Goal: Information Seeking & Learning: Learn about a topic

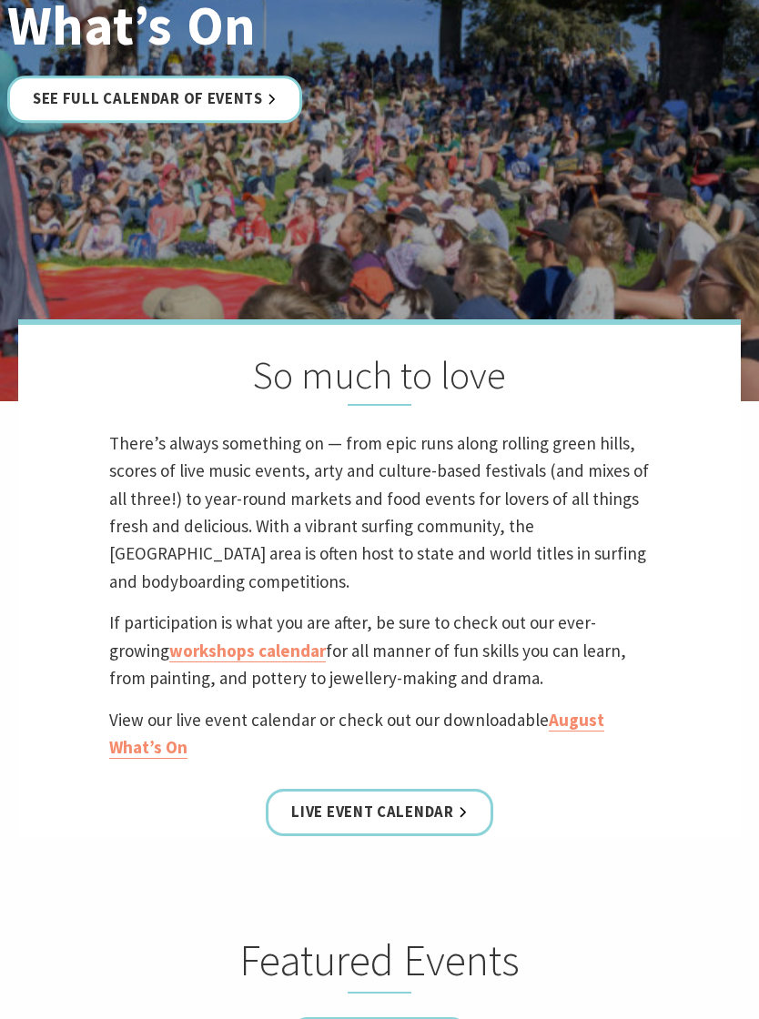
scroll to position [362, 0]
click at [415, 833] on link "Live Event Calendar" at bounding box center [379, 814] width 227 height 48
click at [217, 118] on link "See Full Calendar of Events" at bounding box center [154, 100] width 295 height 48
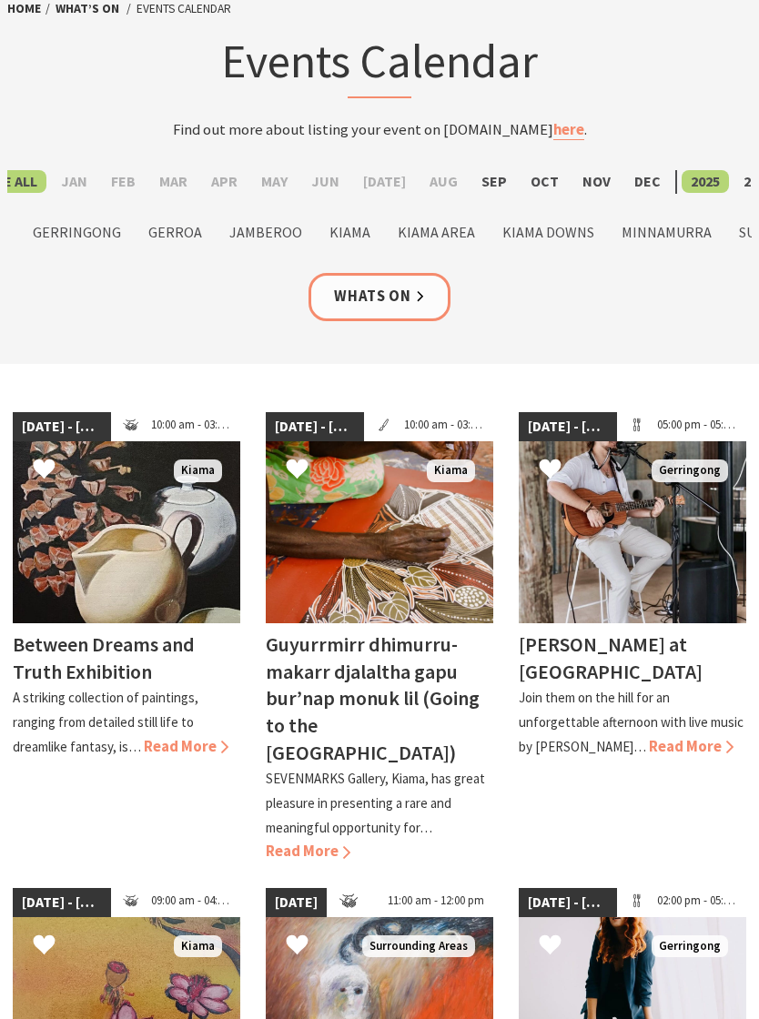
scroll to position [111, 0]
click at [623, 633] on h4 "[PERSON_NAME] at [GEOGRAPHIC_DATA]" at bounding box center [610, 657] width 184 height 53
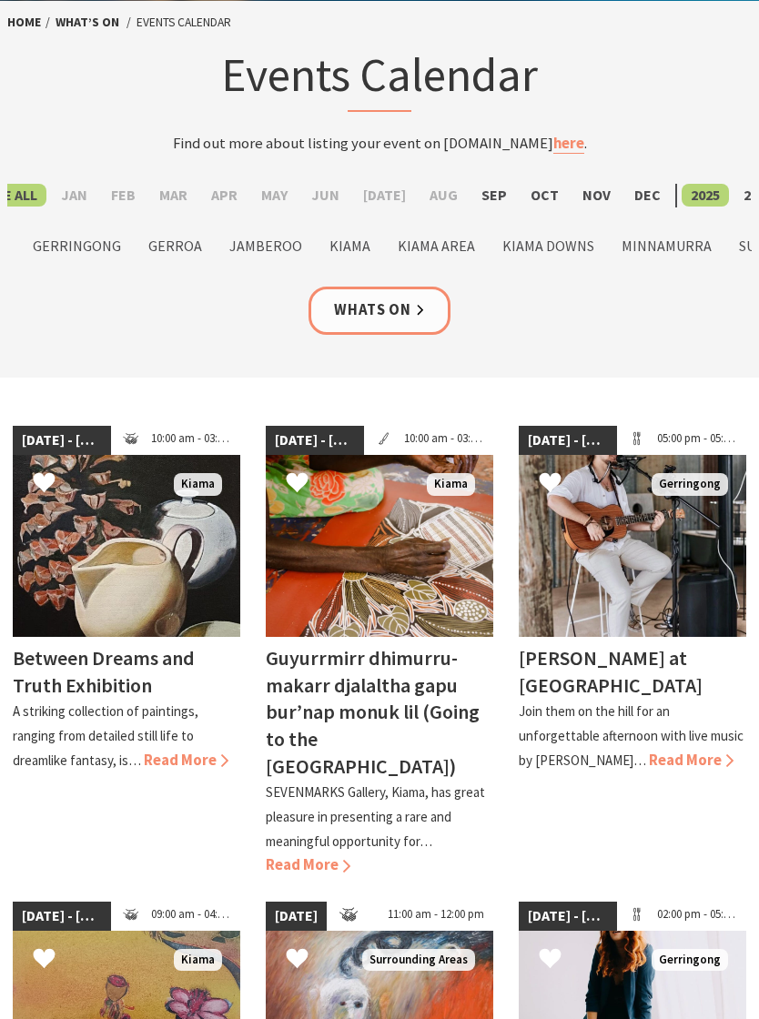
scroll to position [0, 0]
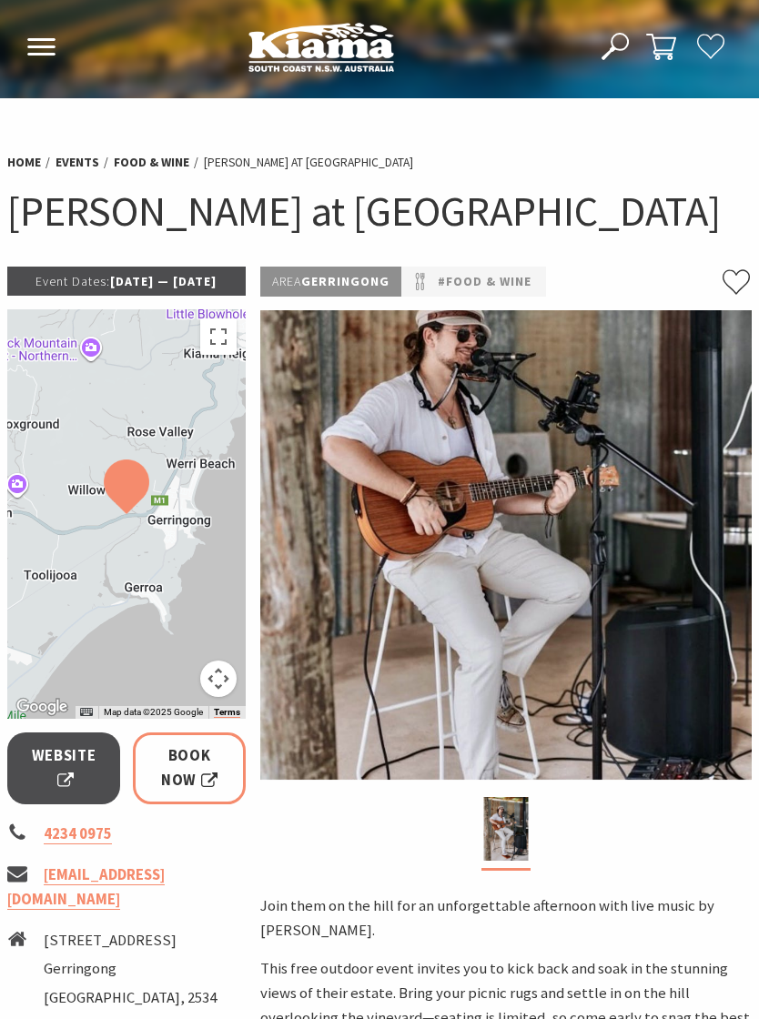
click at [562, 773] on img at bounding box center [505, 544] width 491 height 469
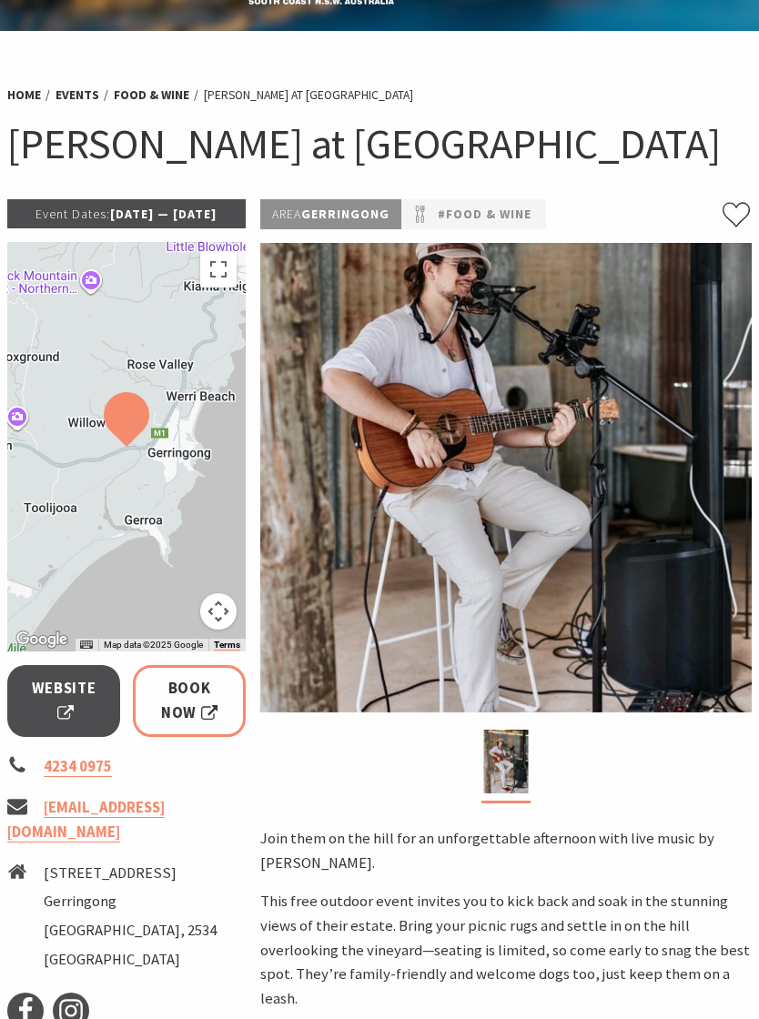
scroll to position [50, 0]
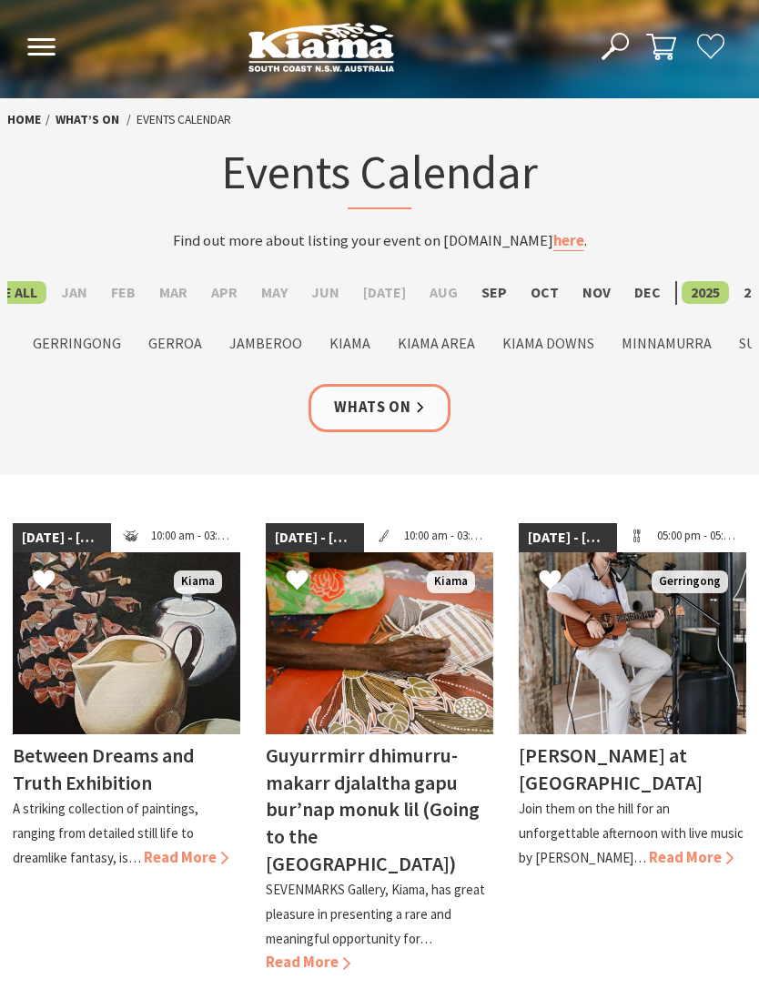
click at [378, 412] on link "Whats On" at bounding box center [379, 408] width 142 height 48
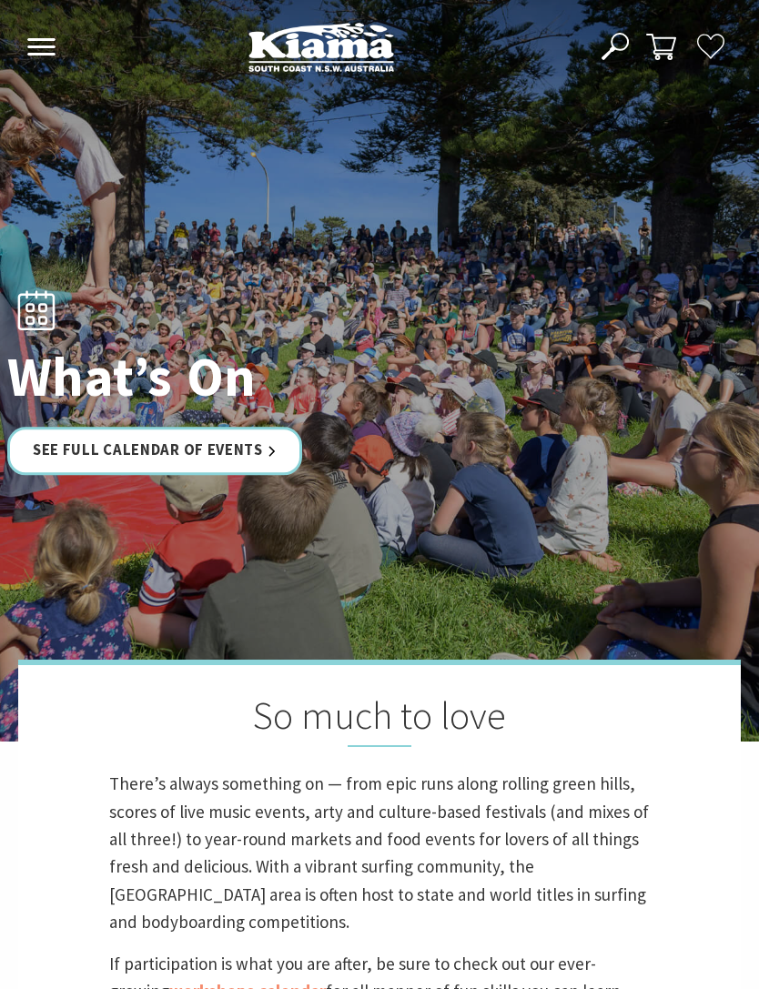
click at [535, 517] on div at bounding box center [379, 370] width 759 height 741
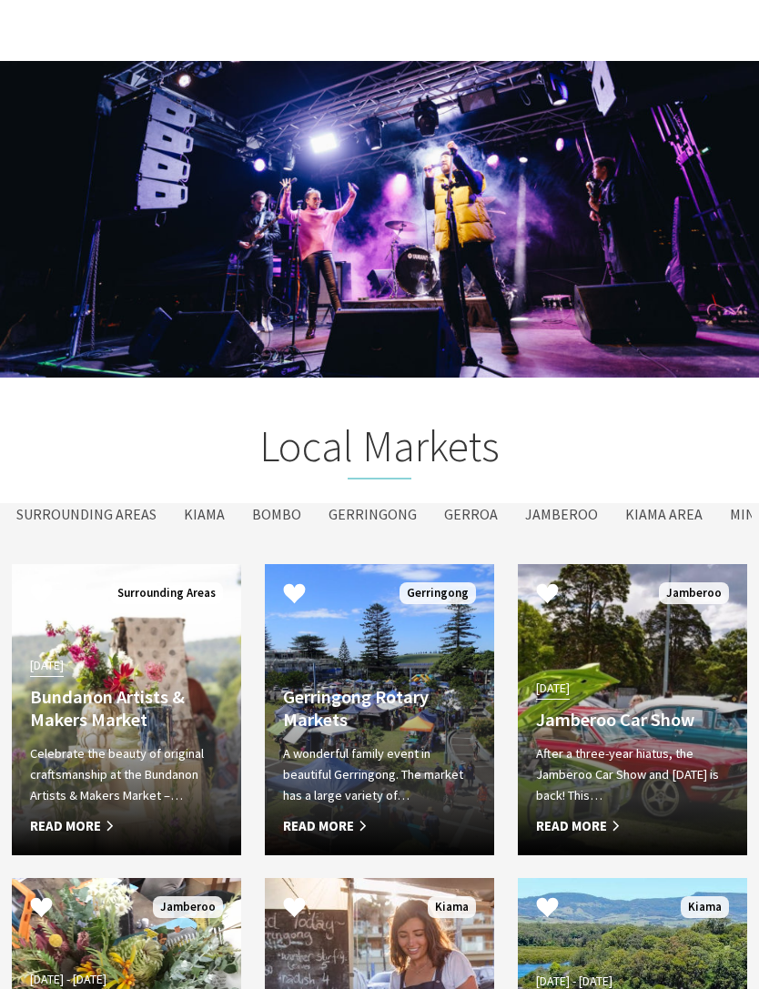
scroll to position [2485, 0]
click at [519, 813] on div "26 Oct 25 Jamberoo Car Show After a three-year hiatus, the Jamberoo Car Show an…" at bounding box center [632, 756] width 229 height 161
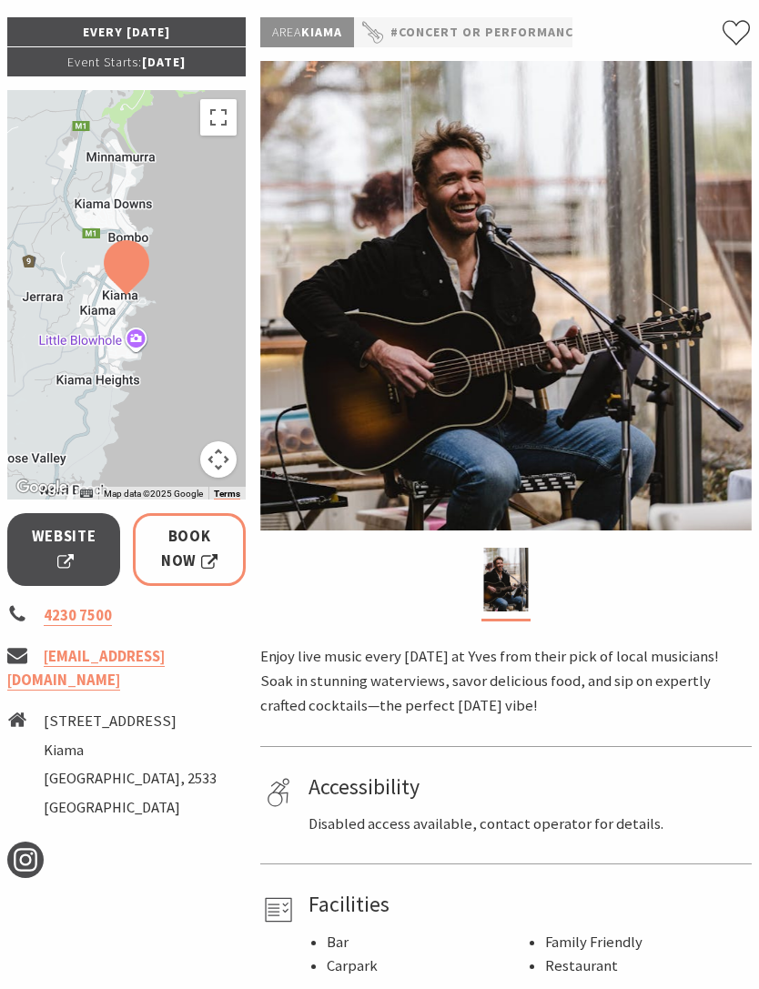
scroll to position [249, 0]
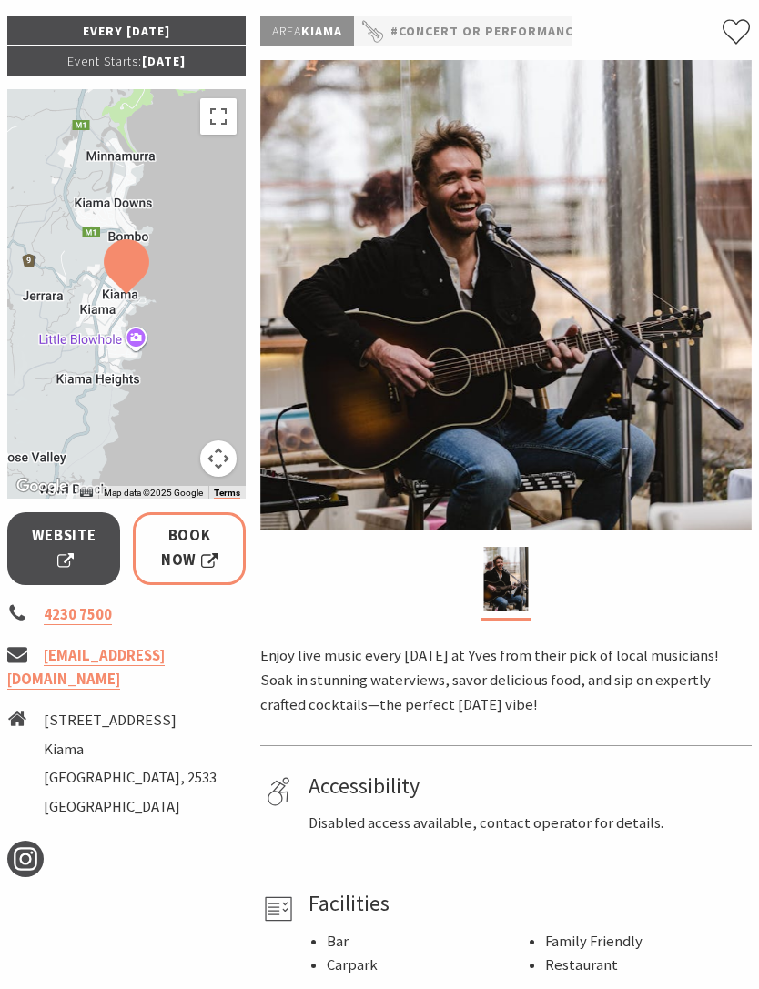
click at [647, 483] on img at bounding box center [505, 295] width 491 height 469
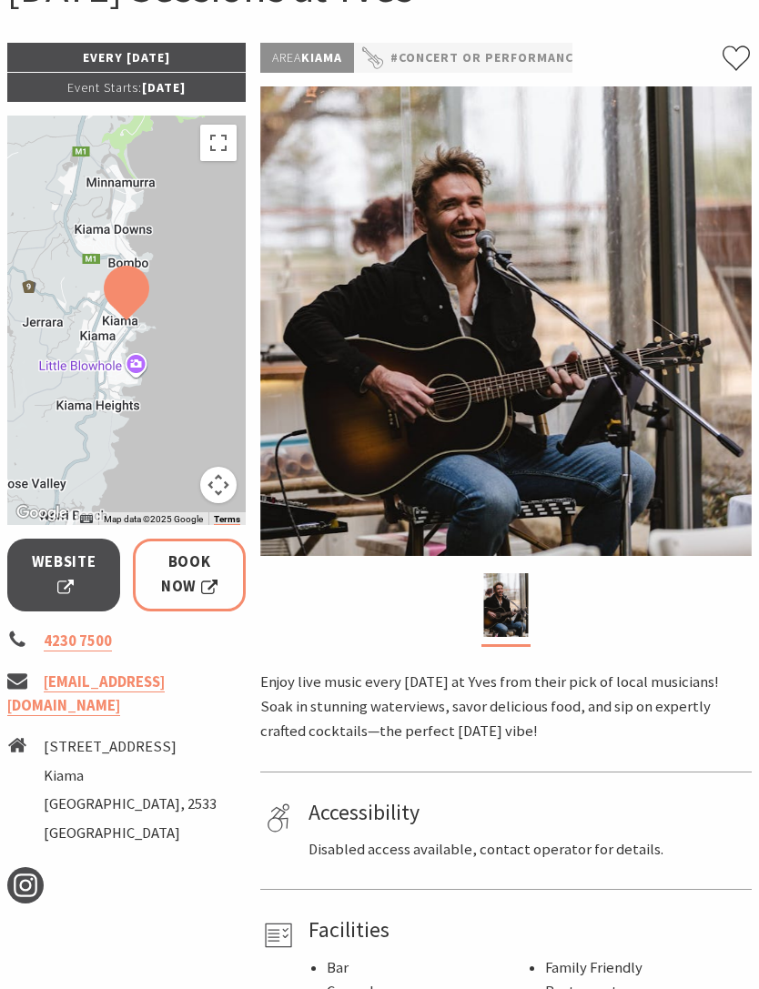
scroll to position [0, 0]
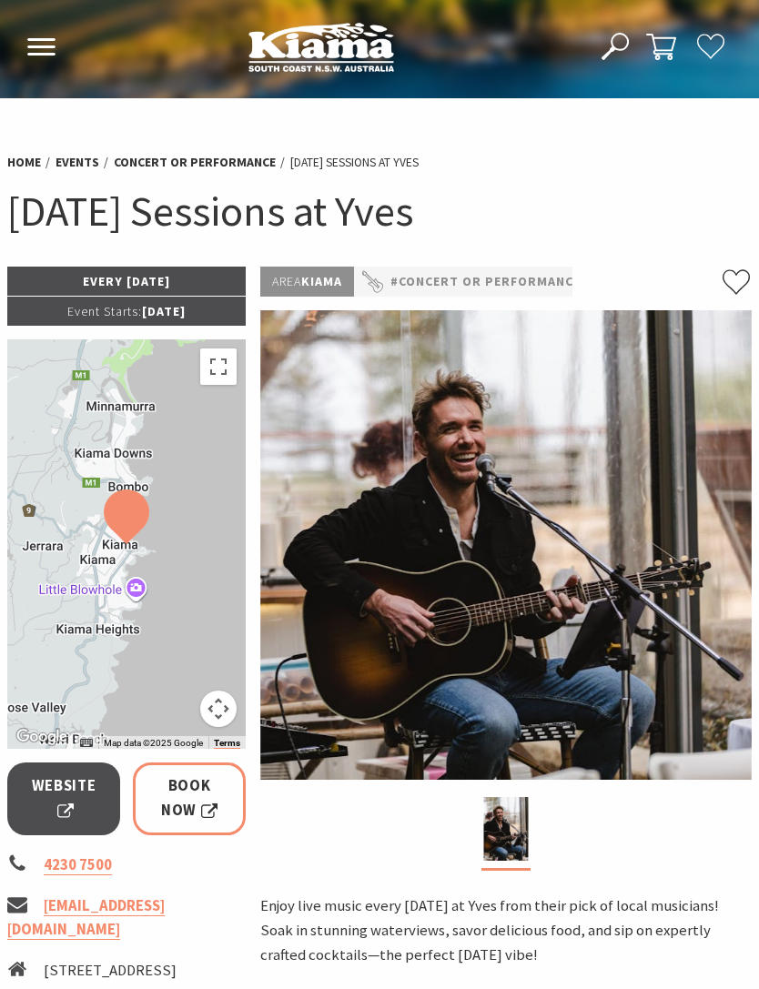
click at [367, 173] on li "[DATE] Sessions at Yves" at bounding box center [354, 163] width 128 height 20
click at [496, 290] on link "#Concert or Performance" at bounding box center [485, 281] width 190 height 21
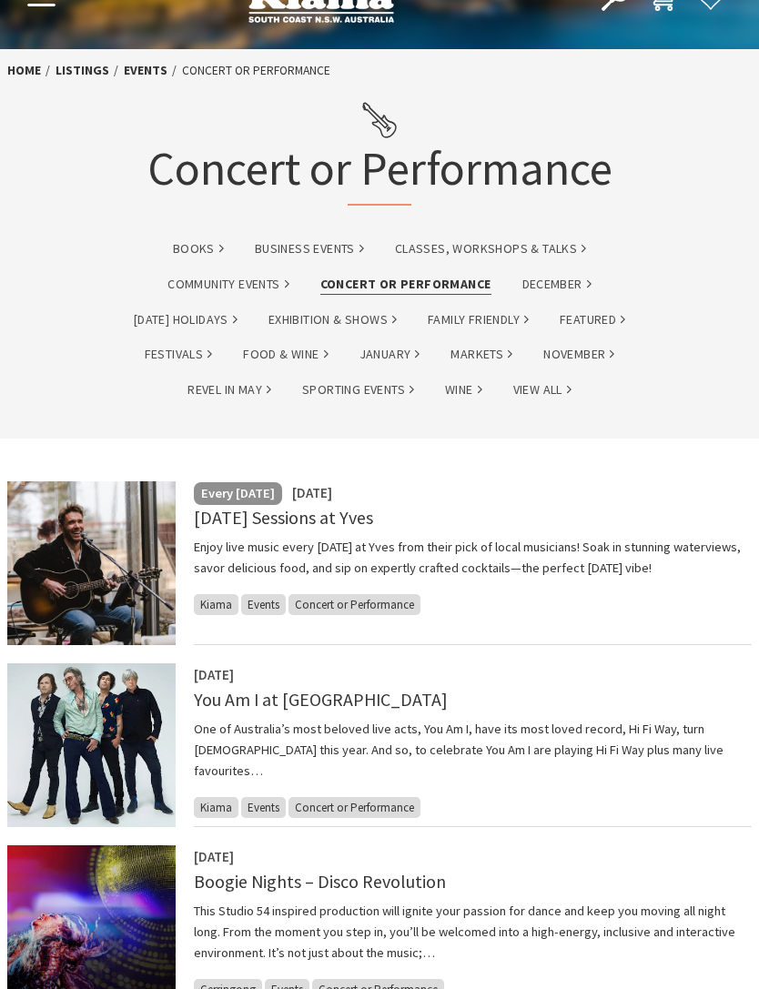
scroll to position [51, 0]
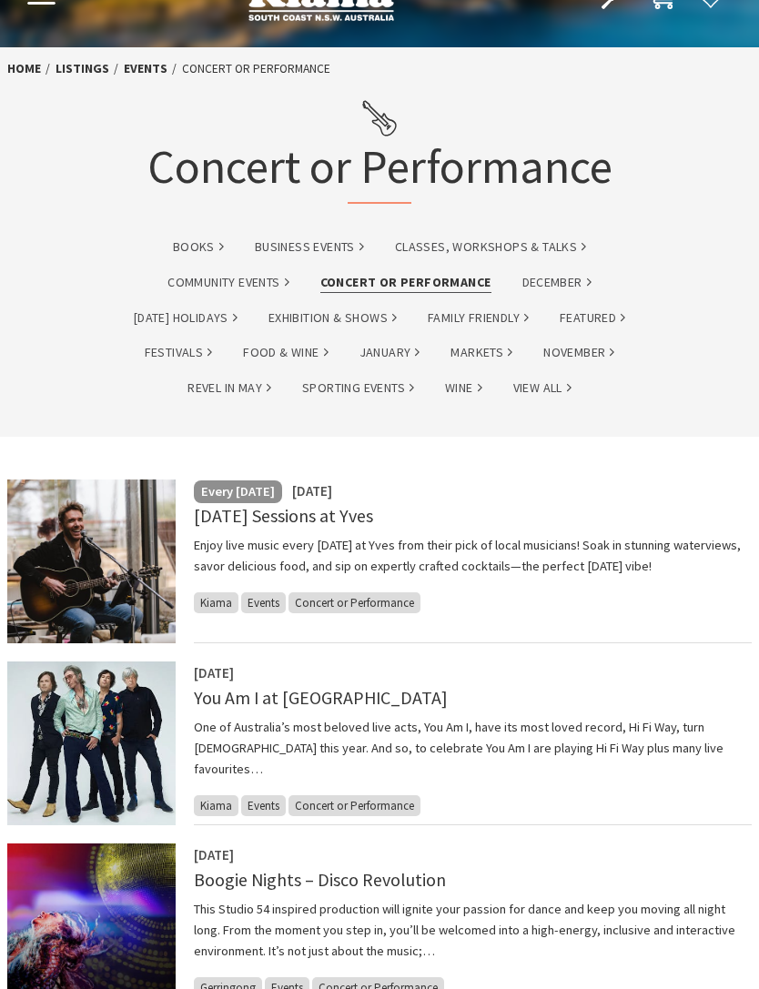
click at [567, 519] on h4 "[DATE] Sessions at Yves" at bounding box center [473, 515] width 559 height 22
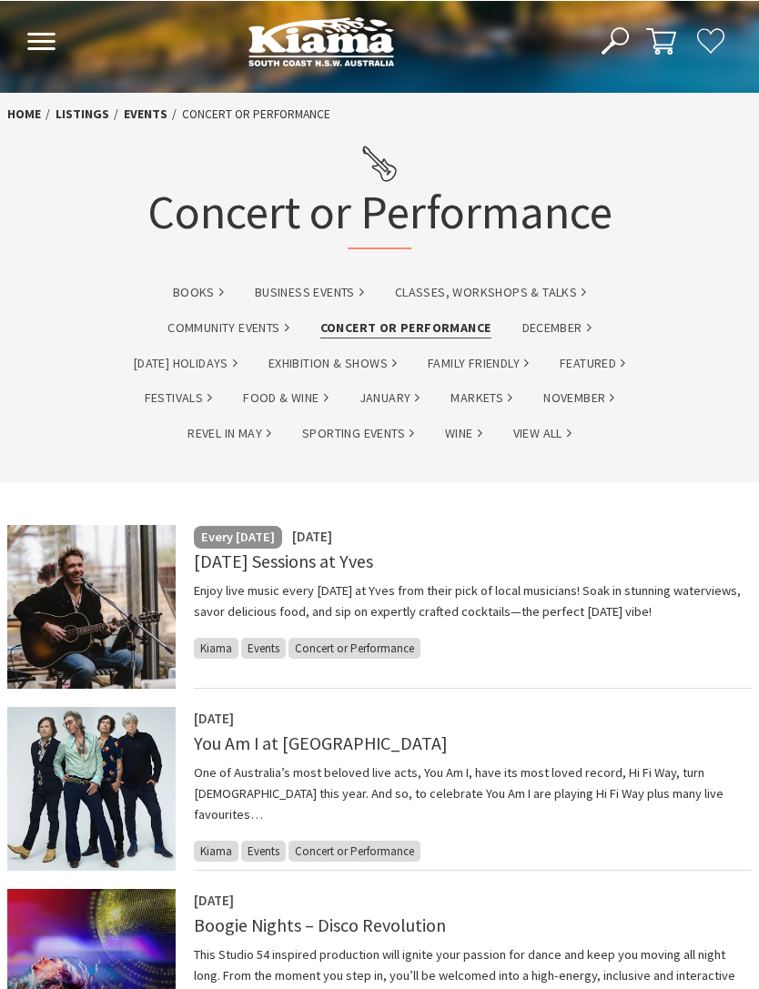
scroll to position [10, 0]
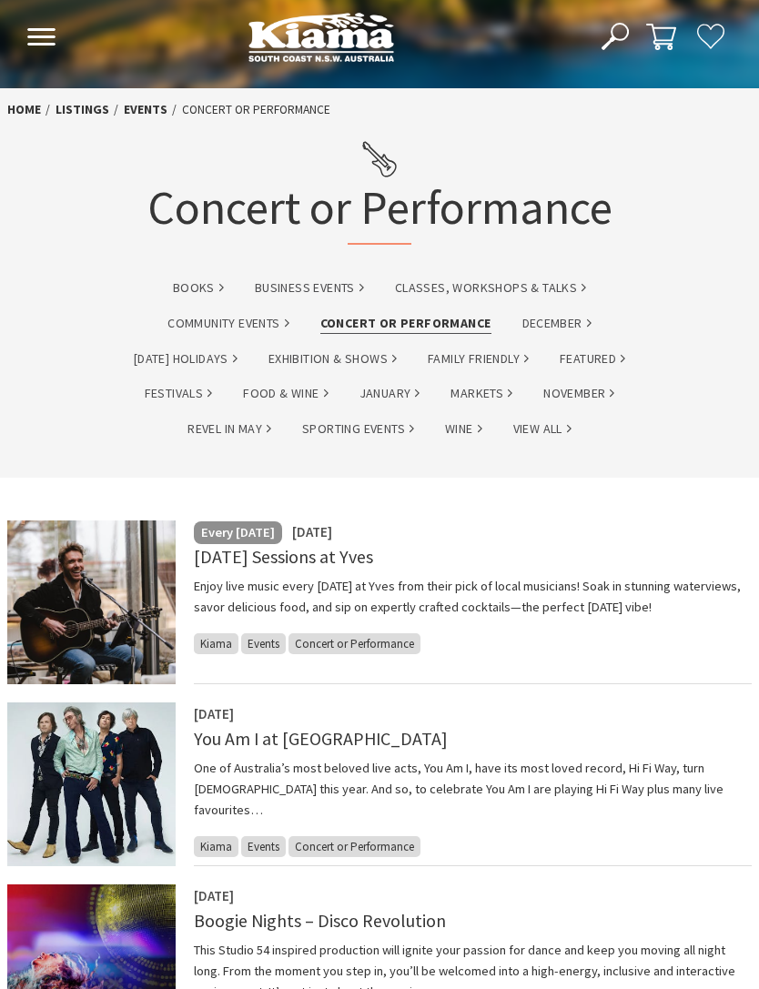
click at [708, 988] on div "20 Sep 2025 Boogie Nights – Disco Revolution This Studio 54 inspired production…" at bounding box center [473, 966] width 559 height 164
click at [491, 812] on div "11 Sep 2025 You Am I at Kiama One of Australia’s most beloved live acts, You Am…" at bounding box center [473, 784] width 559 height 164
click at [370, 836] on span "Concert or Performance" at bounding box center [354, 846] width 132 height 21
click at [238, 829] on div "11 Sep 2025 You Am I at Kiama One of Australia’s most beloved live acts, You Am…" at bounding box center [473, 784] width 559 height 164
click at [270, 836] on span "Events" at bounding box center [263, 846] width 45 height 21
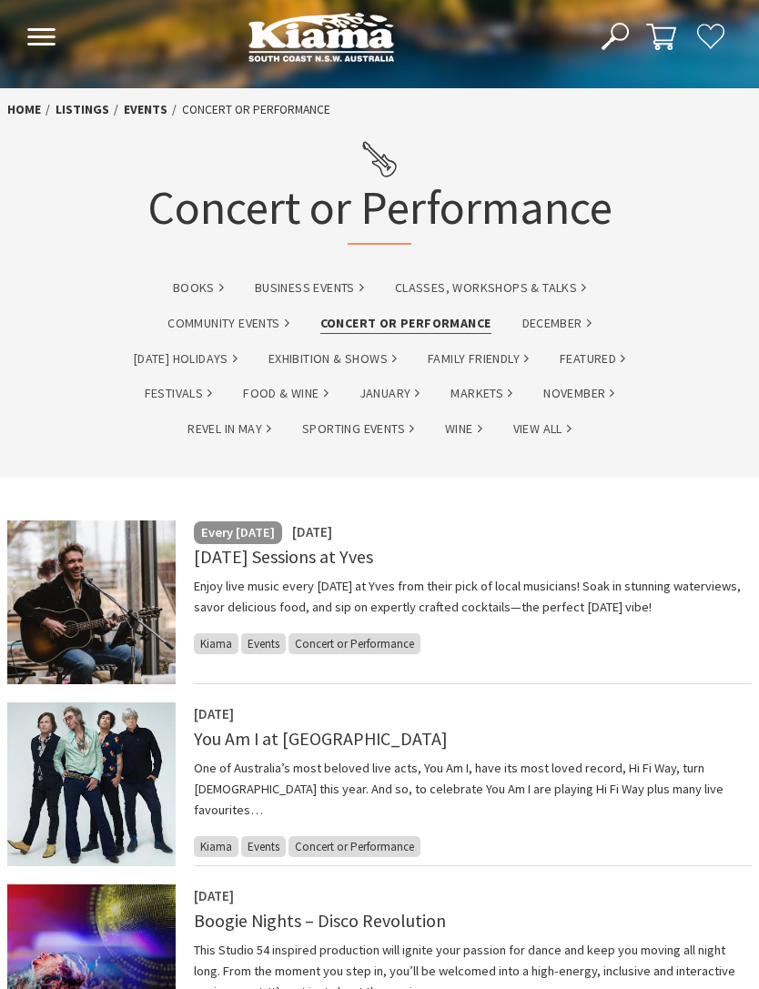
click at [349, 836] on span "Concert or Performance" at bounding box center [354, 846] width 132 height 21
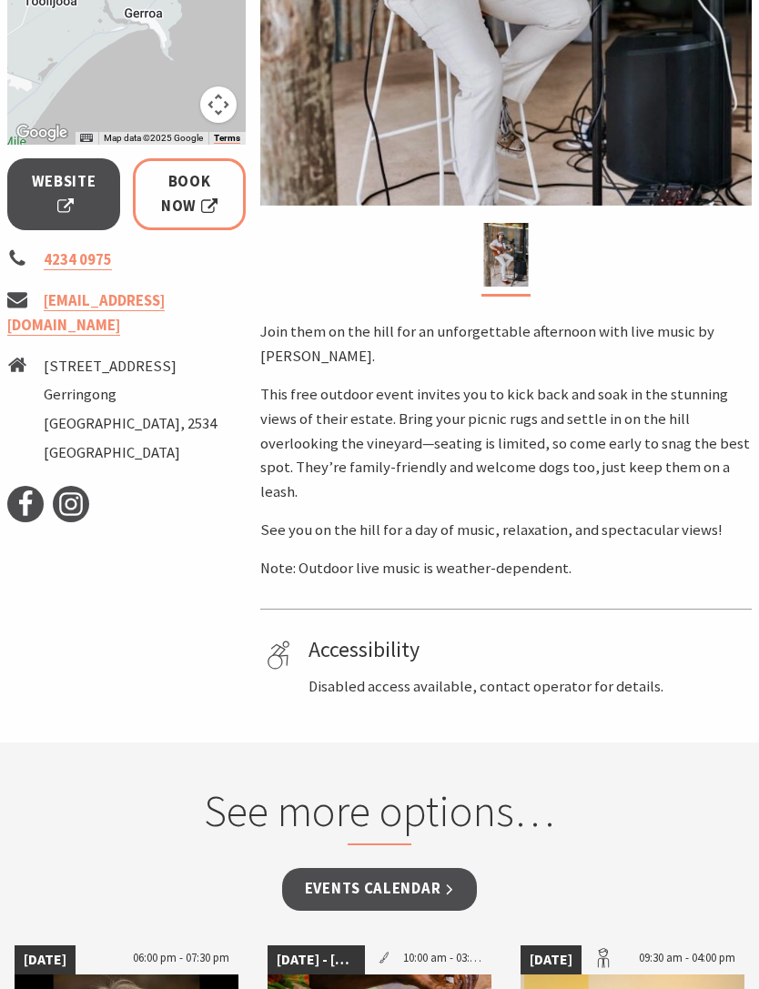
scroll to position [559, 0]
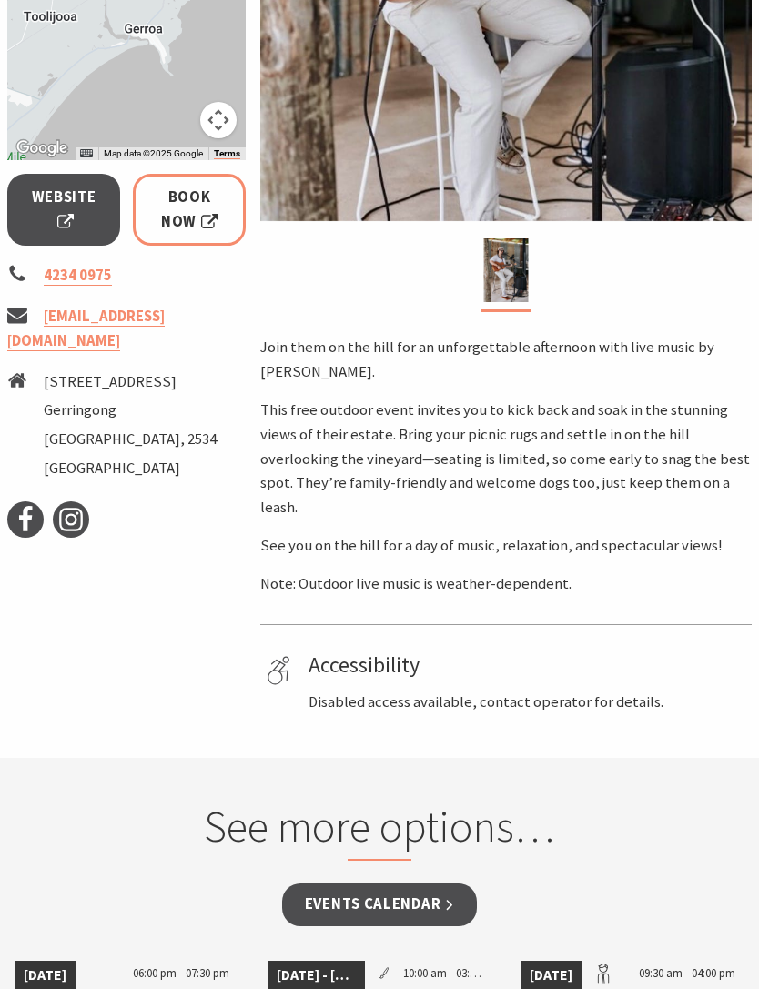
click at [62, 227] on span "Website" at bounding box center [63, 210] width 67 height 48
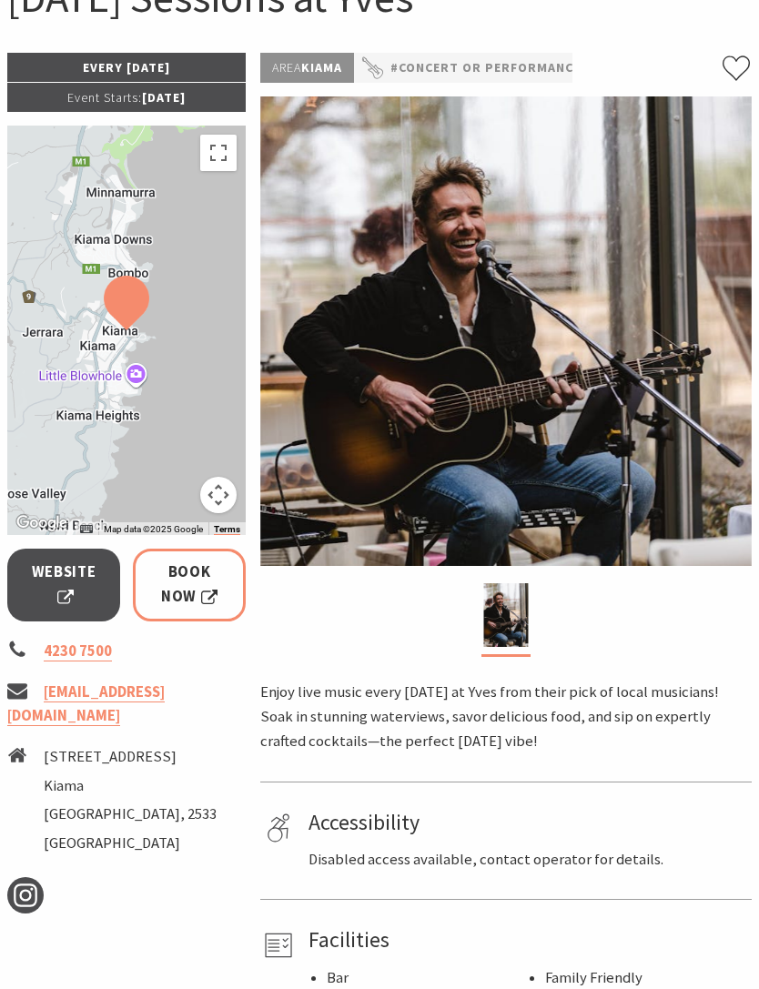
scroll to position [225, 0]
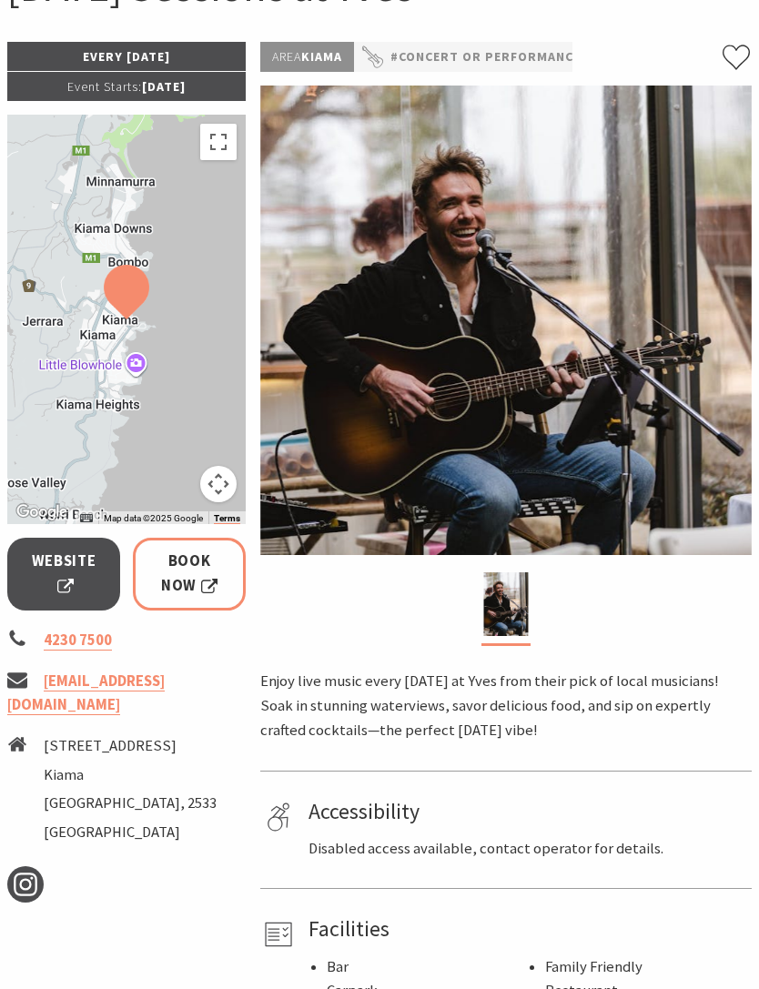
click at [575, 801] on h4 "Accessibility" at bounding box center [526, 812] width 437 height 26
click at [502, 806] on h4 "Accessibility" at bounding box center [526, 812] width 437 height 26
click at [455, 622] on div at bounding box center [505, 609] width 491 height 75
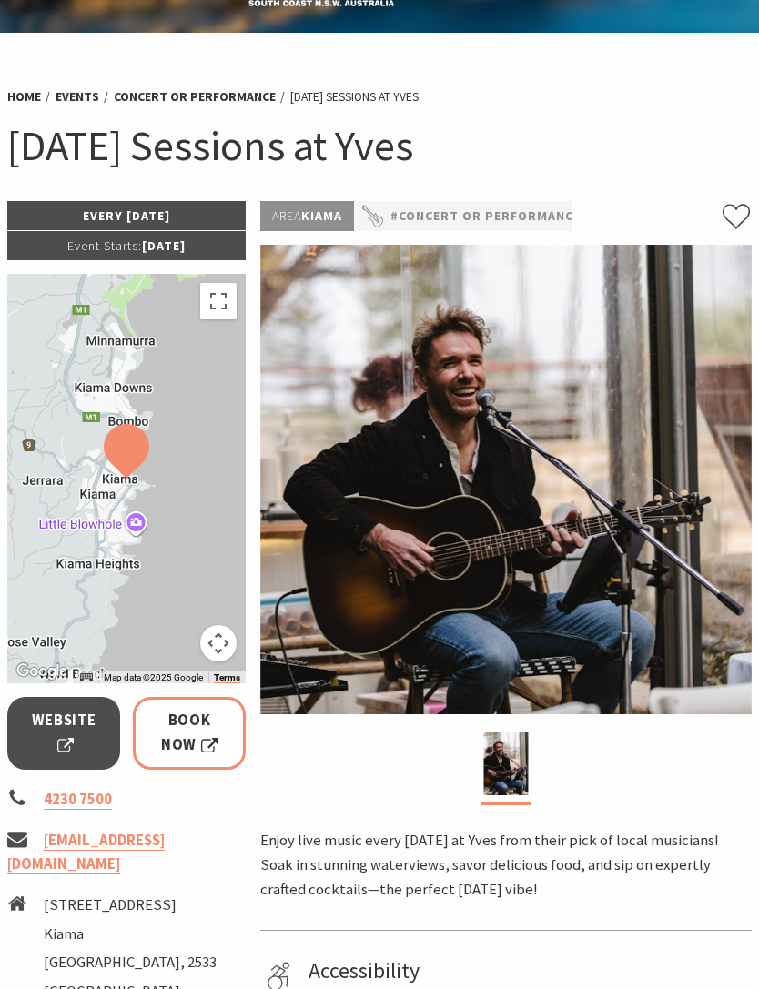
scroll to position [0, 0]
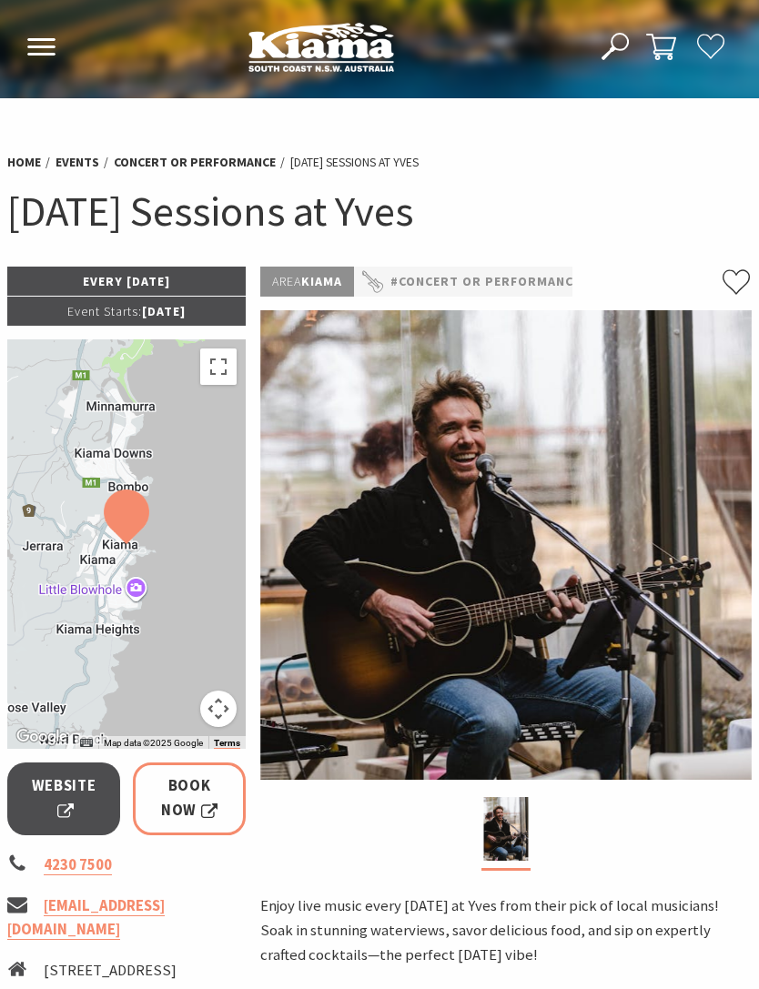
click at [93, 170] on link "Events" at bounding box center [77, 162] width 44 height 17
